Goal: Information Seeking & Learning: Learn about a topic

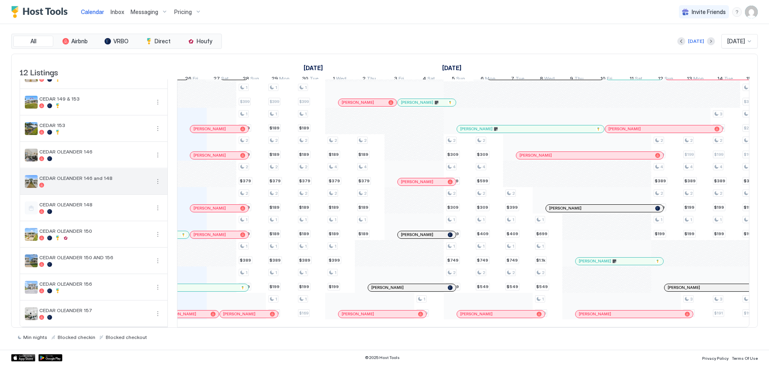
scroll to position [89, 0]
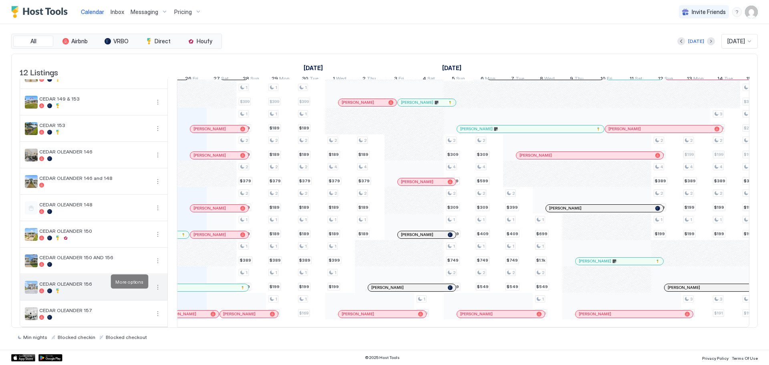
click at [160, 282] on button "More options" at bounding box center [158, 287] width 10 height 10
click at [141, 302] on span "Pricing" at bounding box center [134, 305] width 16 height 6
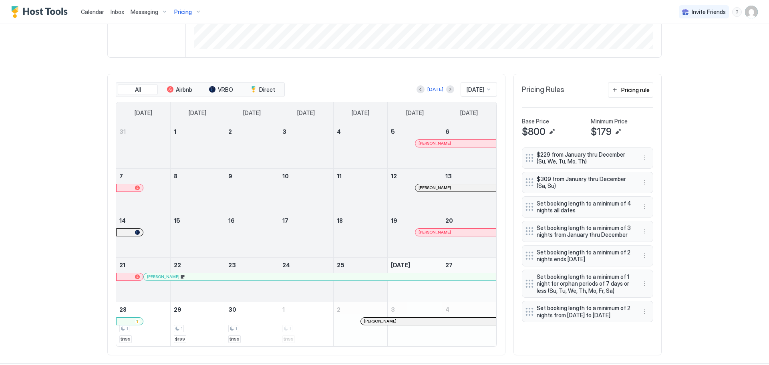
scroll to position [208, 0]
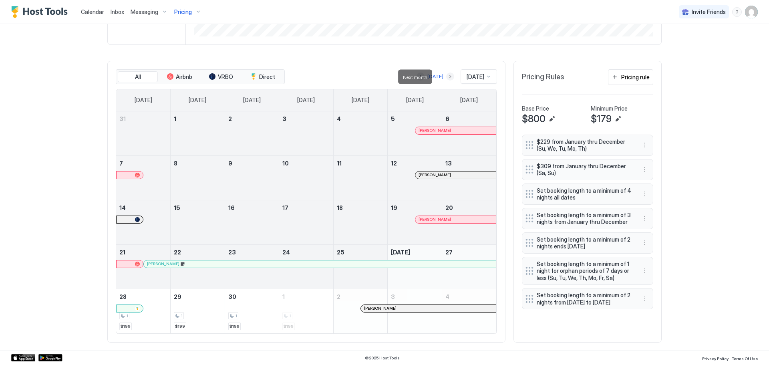
click at [446, 74] on button "Next month" at bounding box center [450, 77] width 8 height 8
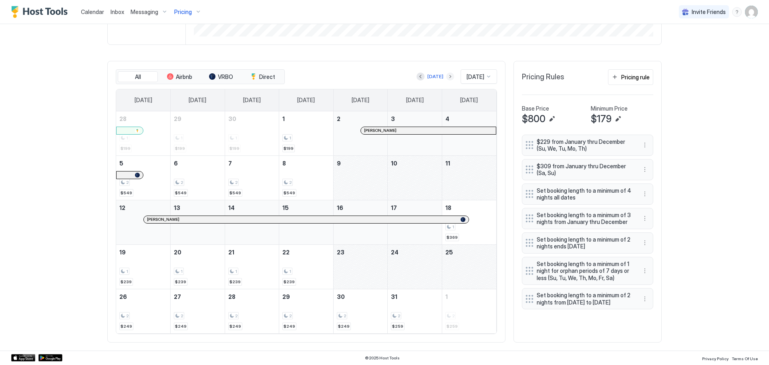
click at [446, 75] on button "Next month" at bounding box center [450, 77] width 8 height 8
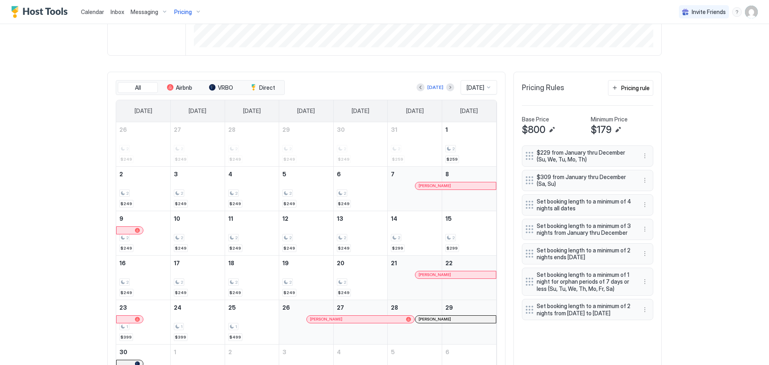
scroll to position [172, 0]
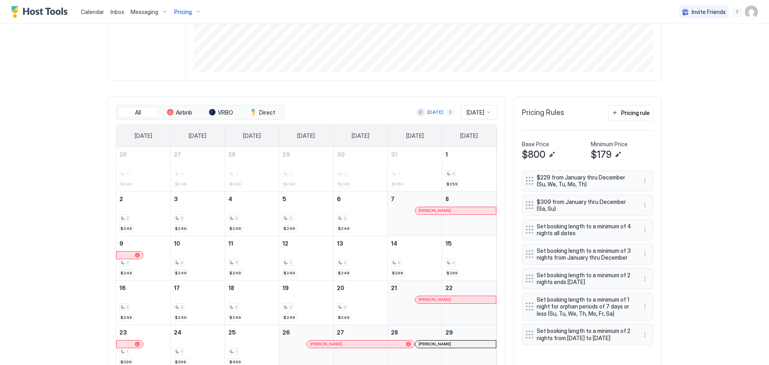
click at [446, 113] on button "Next month" at bounding box center [450, 112] width 8 height 8
